Goal: Obtain resource: Obtain resource

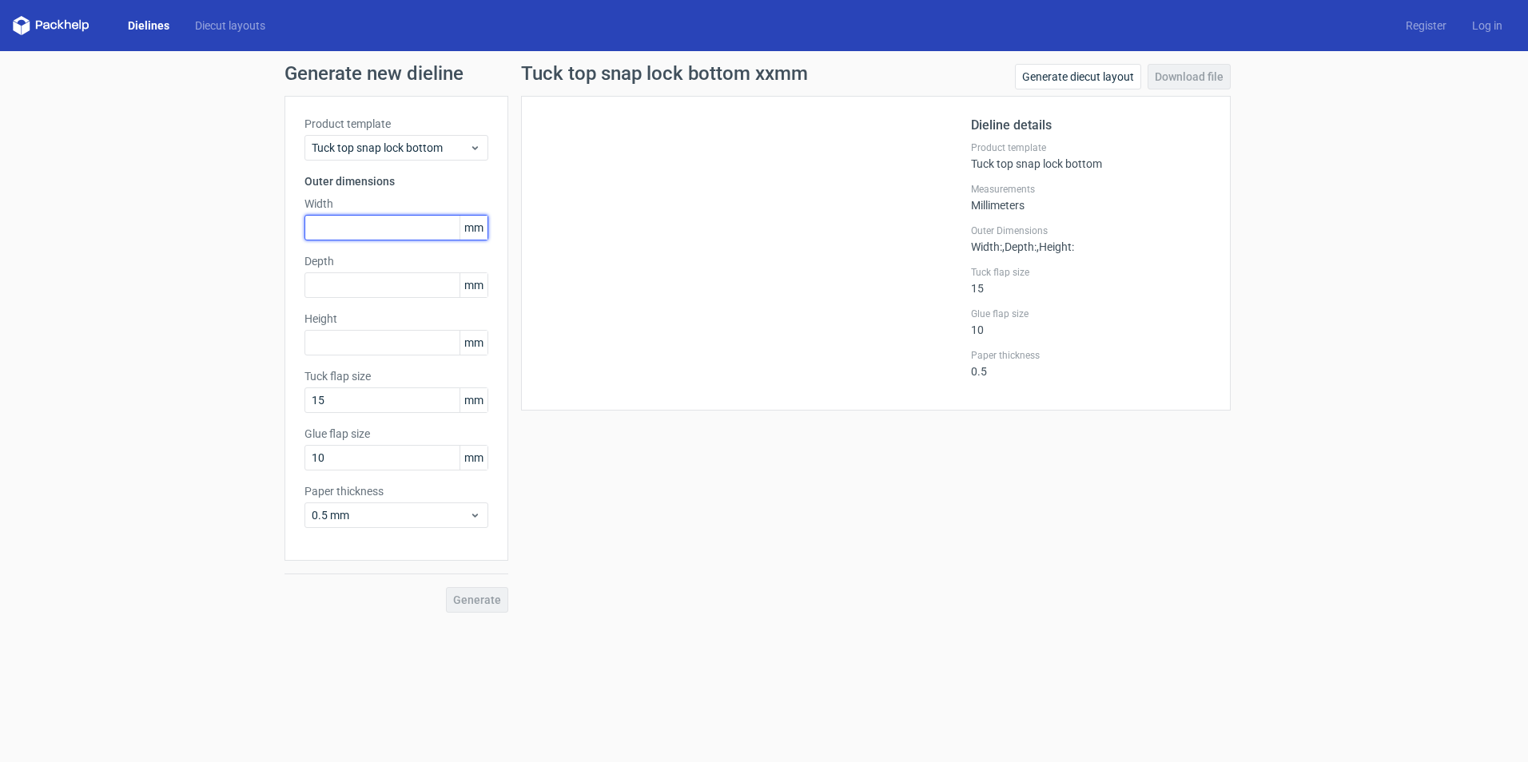
click at [343, 222] on input "text" at bounding box center [396, 228] width 184 height 26
type input "182"
type input "130"
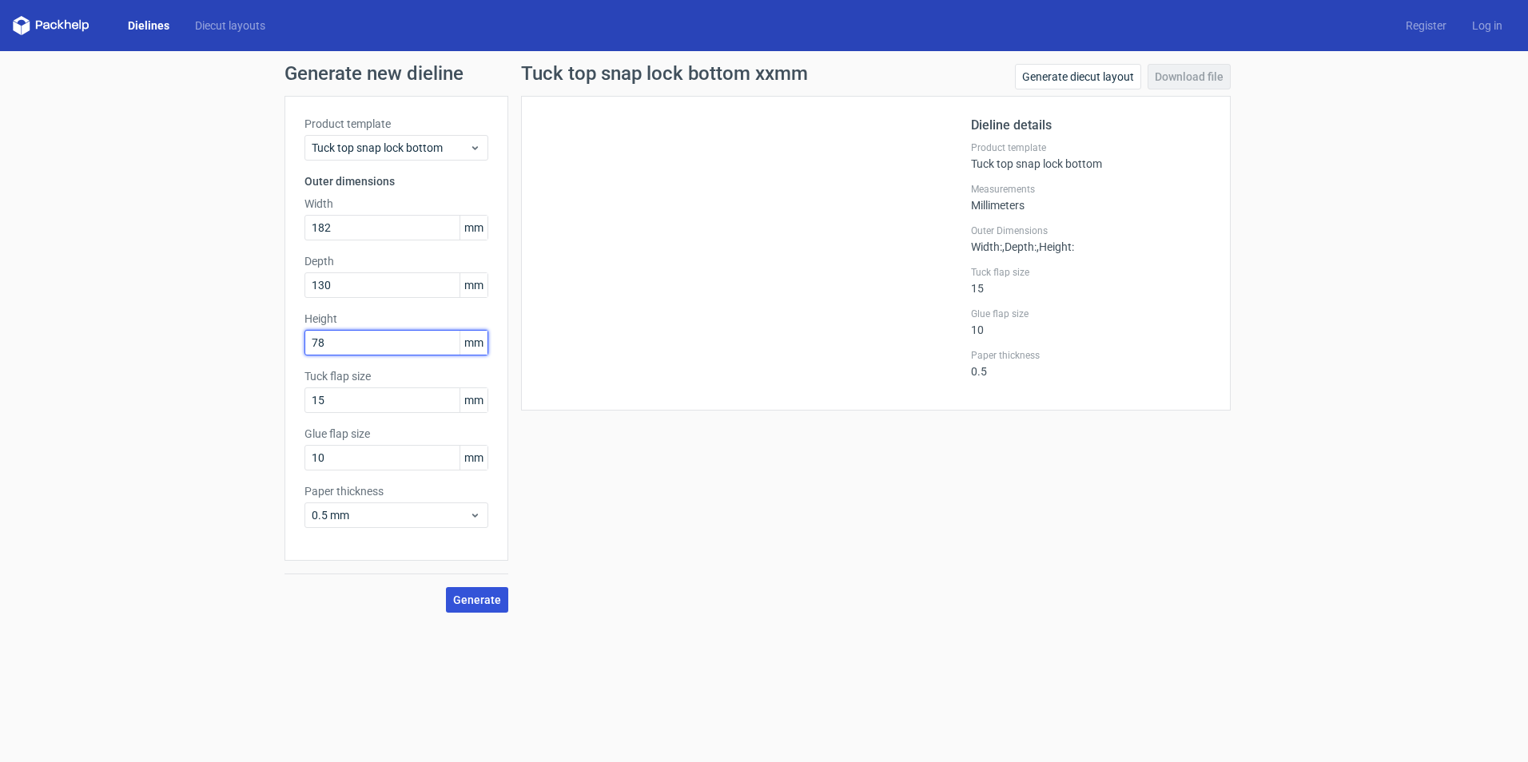
type input "78"
click at [464, 602] on span "Generate" at bounding box center [477, 599] width 48 height 11
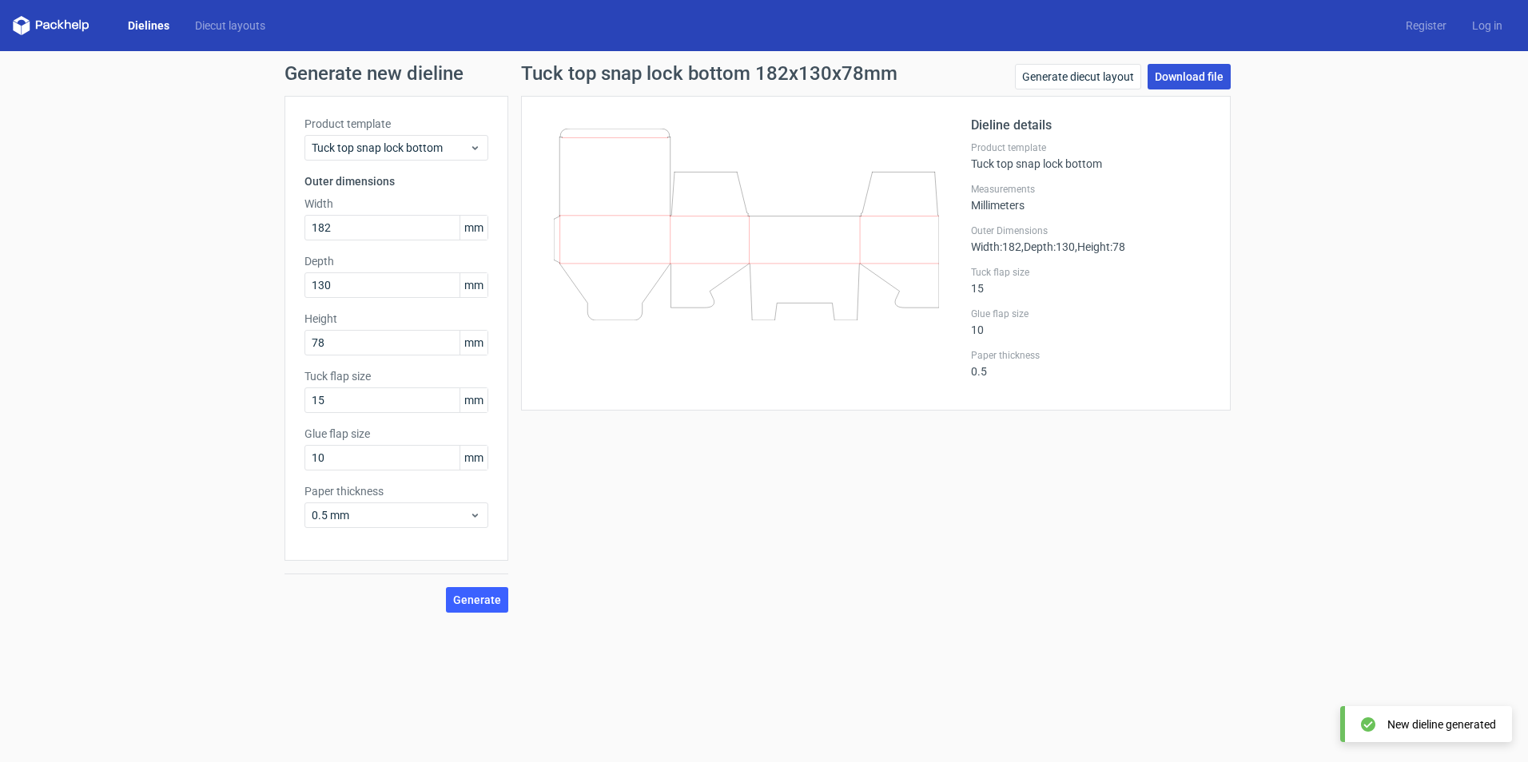
click at [1215, 77] on link "Download file" at bounding box center [1188, 77] width 83 height 26
click at [1115, 68] on link "Generate diecut layout" at bounding box center [1078, 77] width 126 height 26
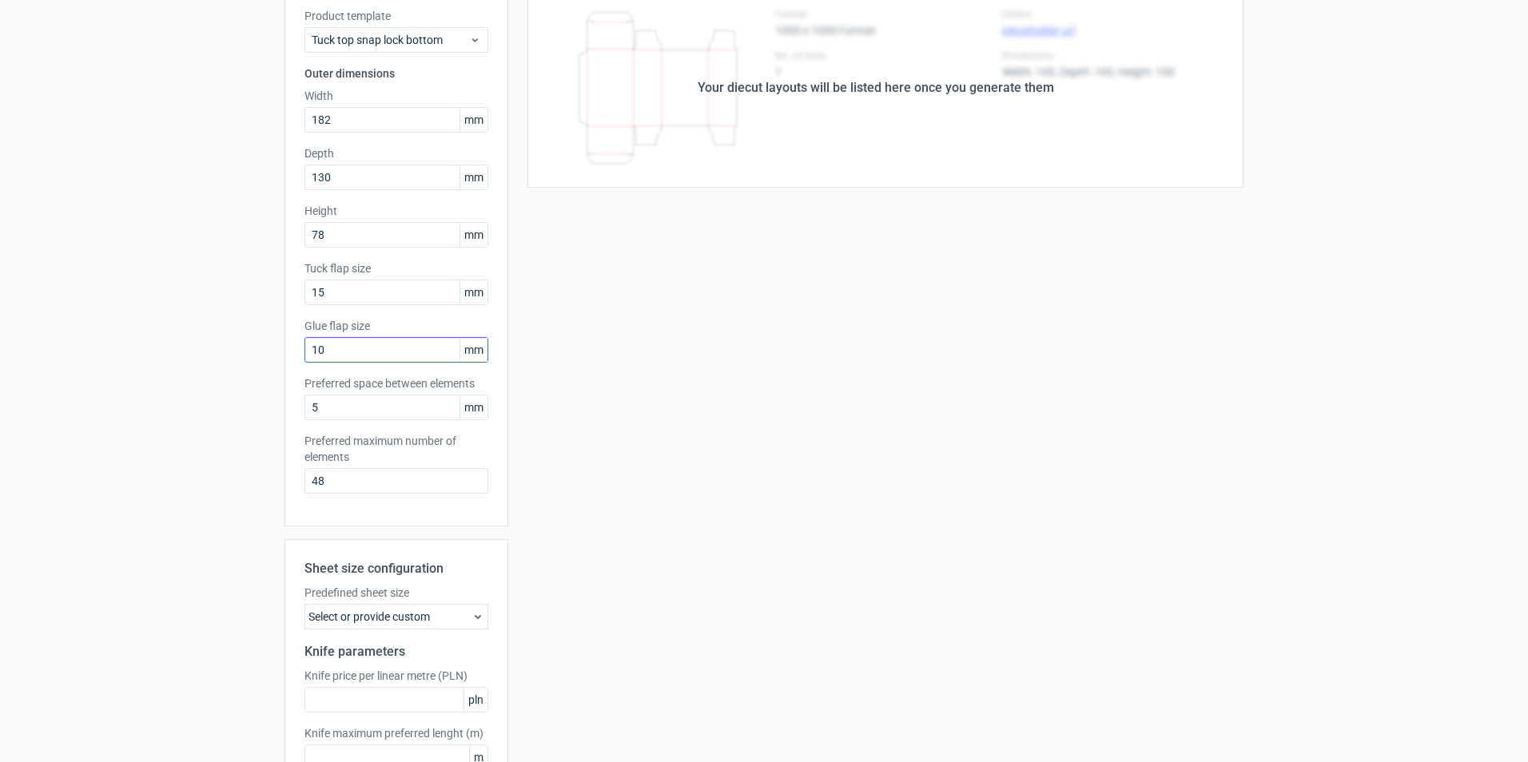
scroll to position [213, 0]
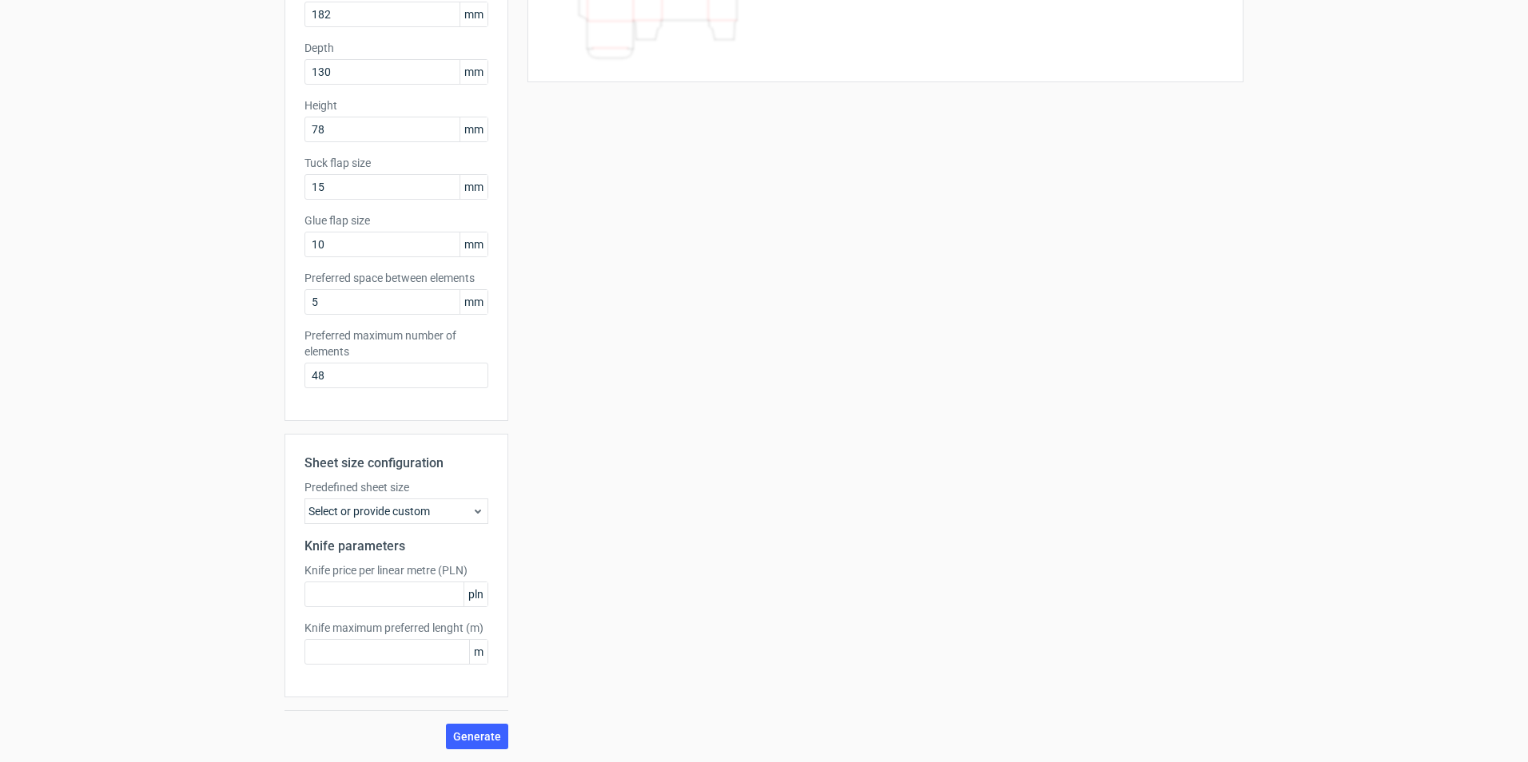
click at [431, 520] on div "Select or provide custom" at bounding box center [396, 512] width 184 height 26
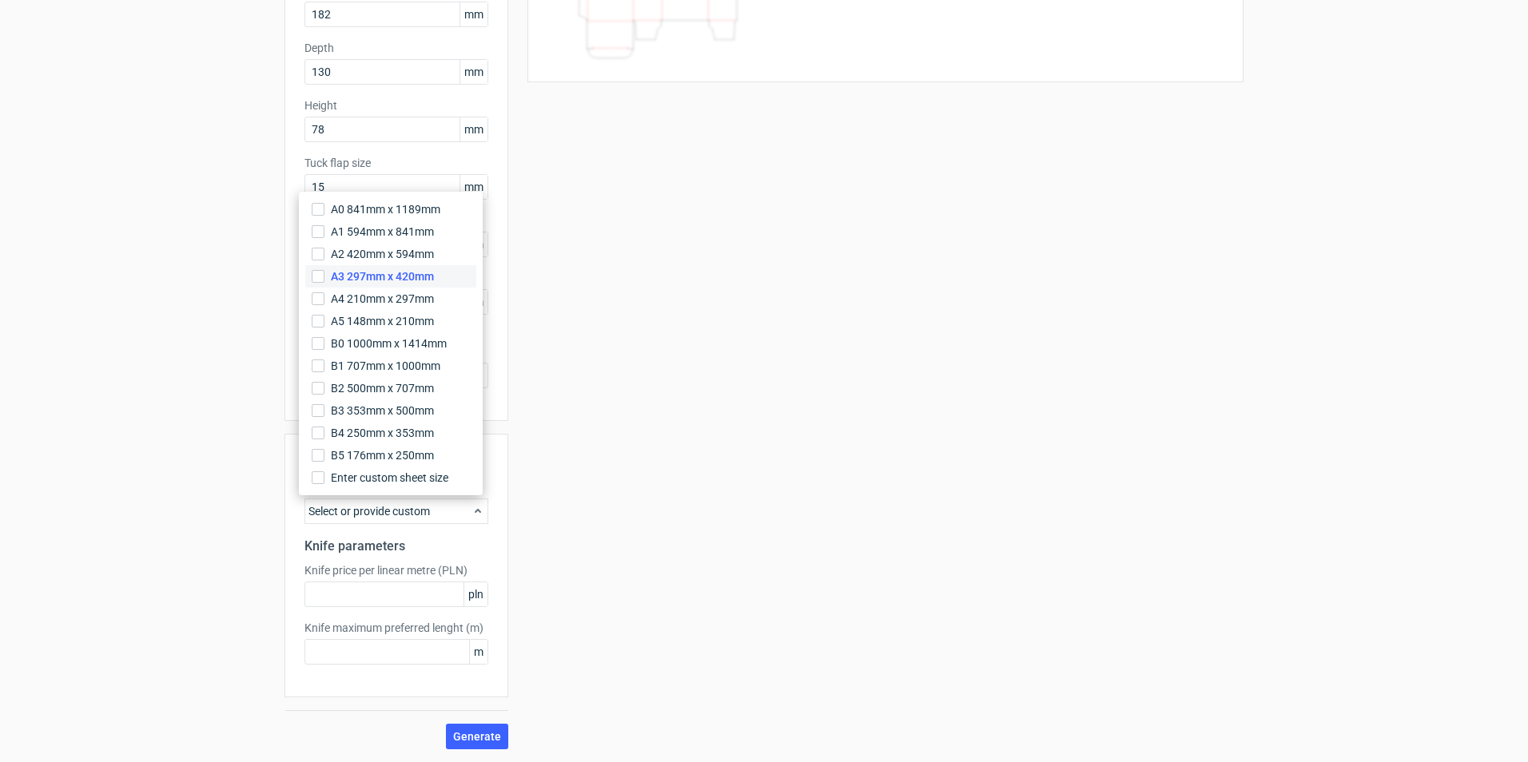
click at [416, 281] on span "A3 297mm x 420mm" at bounding box center [382, 276] width 103 height 16
click at [324, 281] on input "A3 297mm x 420mm" at bounding box center [318, 276] width 13 height 13
click at [539, 630] on div "Your diecut layouts will be listed here once you generate them Height Depth Wid…" at bounding box center [875, 316] width 735 height 867
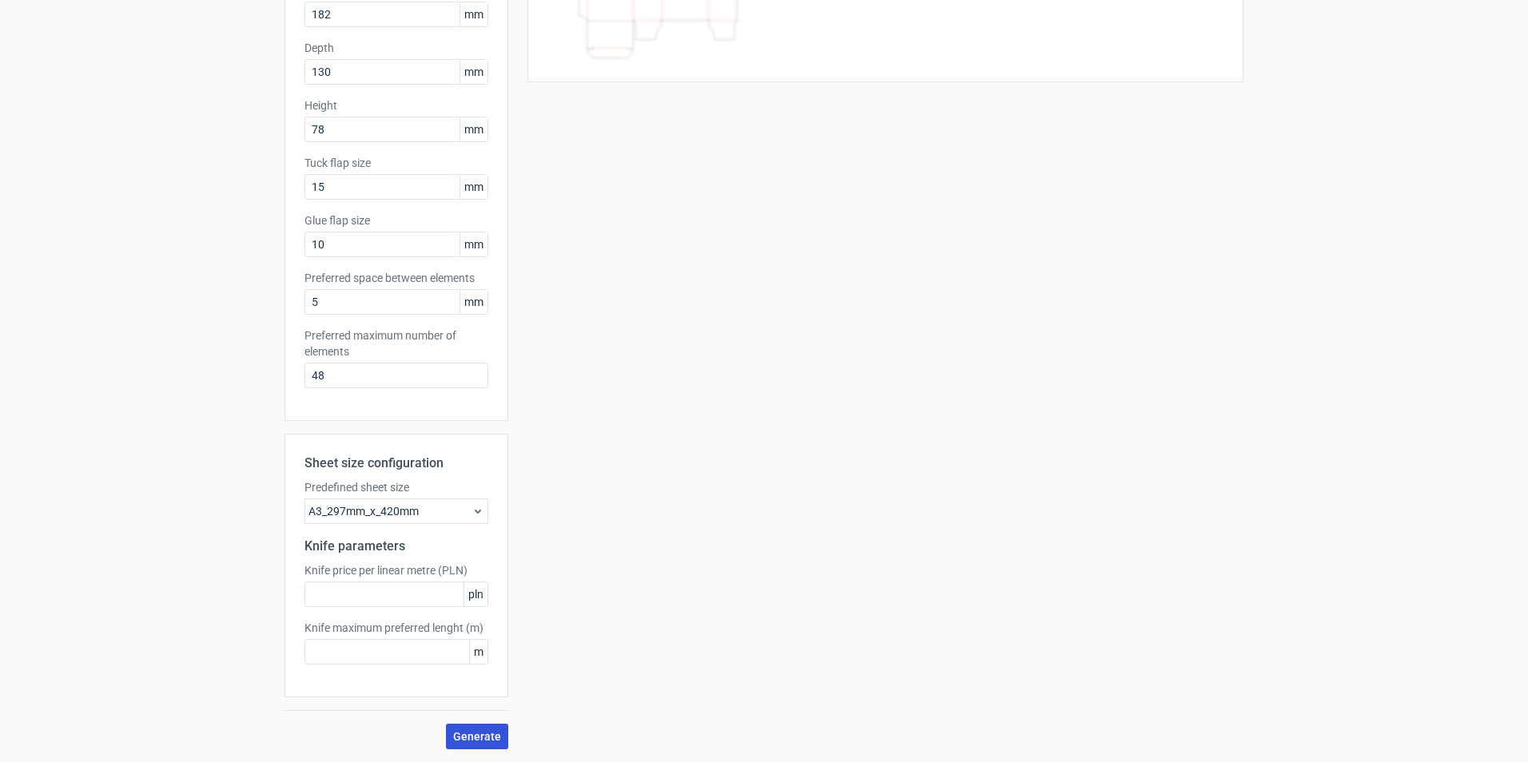
click at [473, 745] on button "Generate" at bounding box center [477, 737] width 62 height 26
click at [427, 658] on input "text" at bounding box center [396, 652] width 184 height 26
type input "2"
click at [463, 731] on span "Generate" at bounding box center [477, 736] width 48 height 11
click at [364, 602] on input "text" at bounding box center [396, 595] width 184 height 26
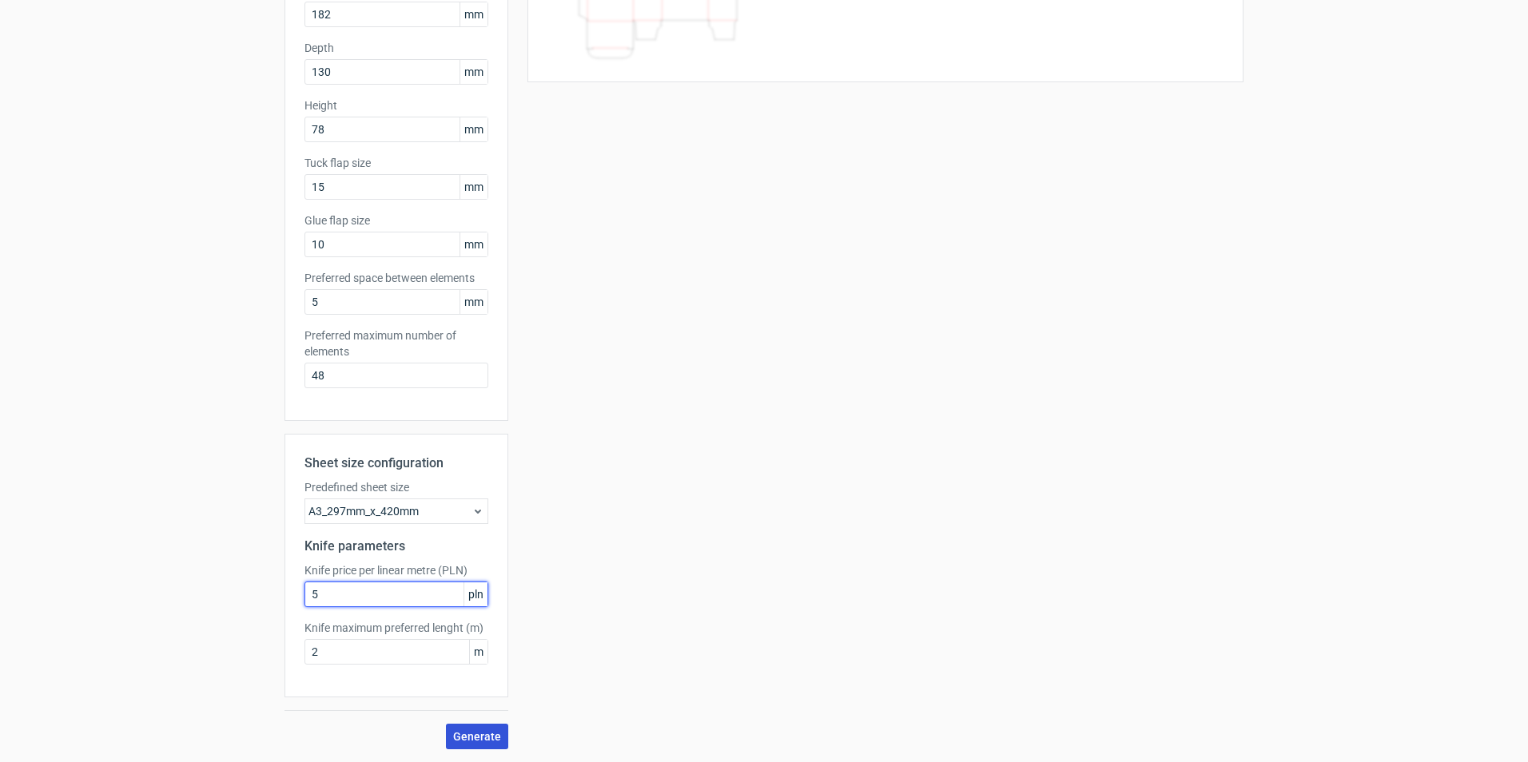
type input "5"
click at [446, 730] on button "Generate" at bounding box center [477, 737] width 62 height 26
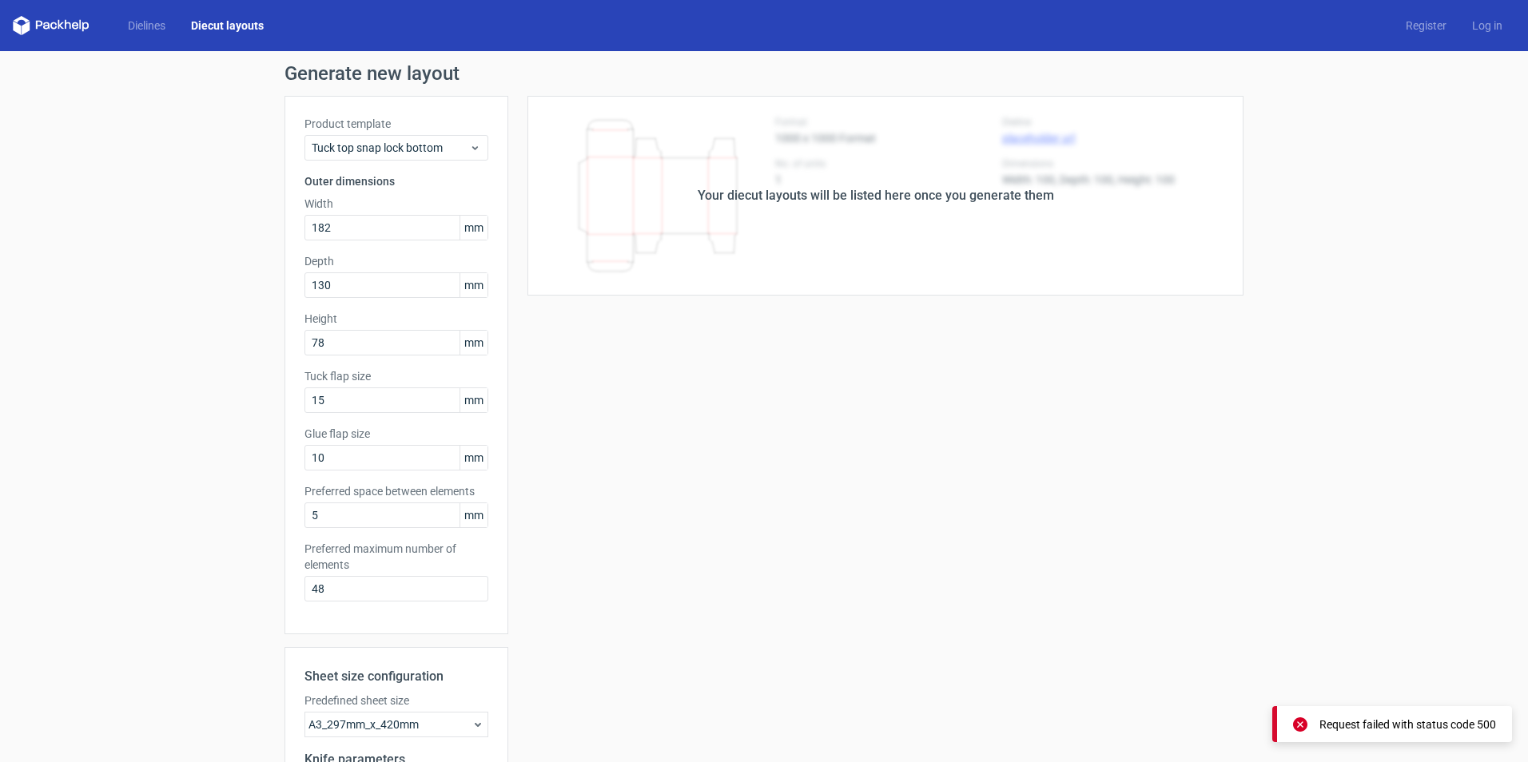
click at [156, 42] on div "Dielines Diecut layouts Register Log in" at bounding box center [764, 25] width 1528 height 51
click at [155, 22] on link "Dielines" at bounding box center [146, 26] width 63 height 16
